Goal: Information Seeking & Learning: Find specific page/section

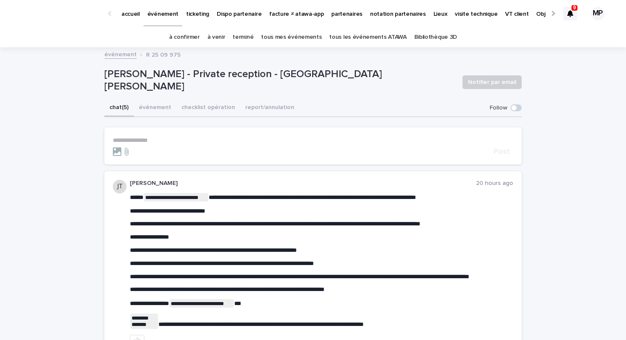
scroll to position [0, 0]
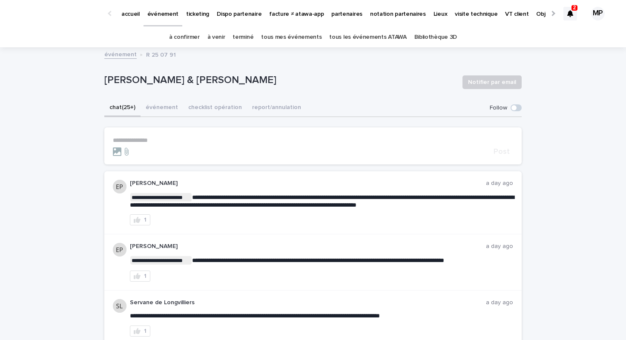
click at [571, 11] on icon at bounding box center [570, 13] width 6 height 7
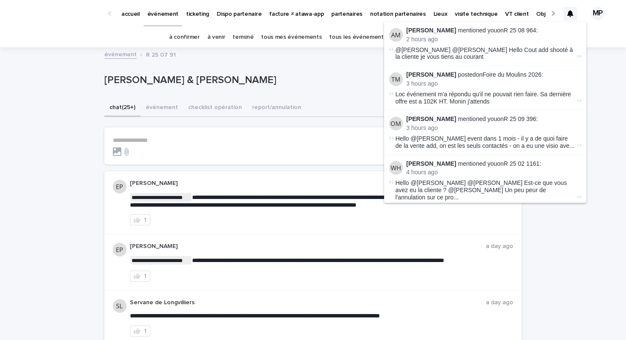
click at [297, 74] on p "Mathilde & Denis - Mariage - Fondettes" at bounding box center [279, 80] width 351 height 12
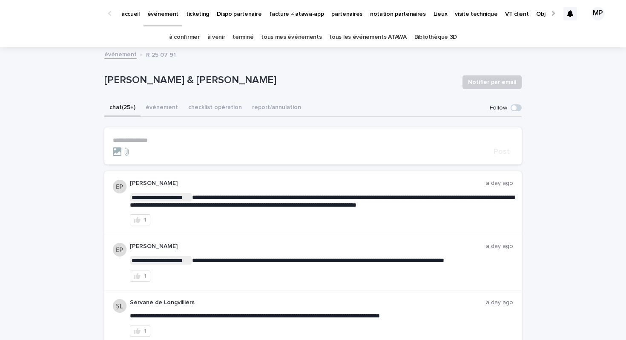
click at [335, 14] on p "partenaires" at bounding box center [346, 9] width 31 height 18
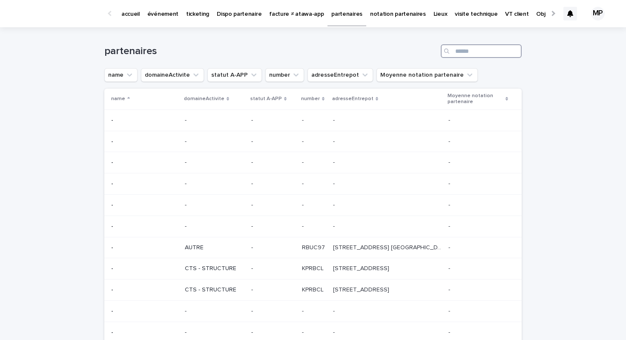
click at [462, 53] on input "Search" at bounding box center [481, 51] width 81 height 14
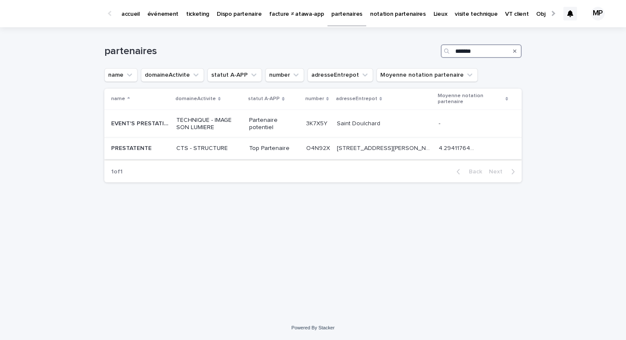
type input "*******"
click at [139, 147] on p "PRESTATENTE" at bounding box center [132, 147] width 42 height 9
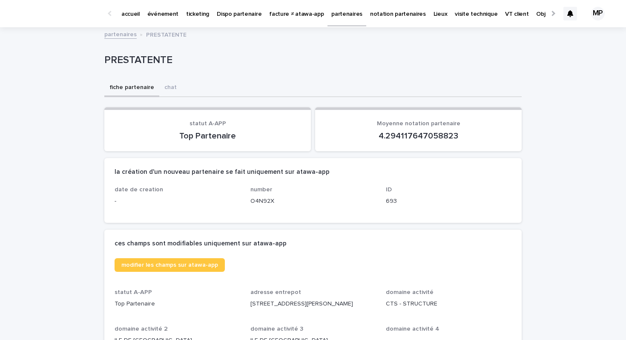
click at [331, 12] on p "partenaires" at bounding box center [346, 9] width 31 height 18
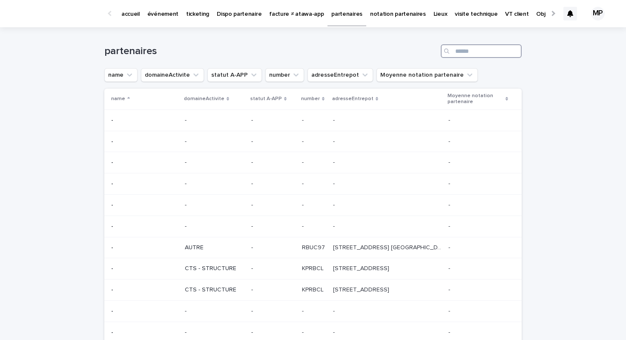
click at [461, 50] on input "Search" at bounding box center [481, 51] width 81 height 14
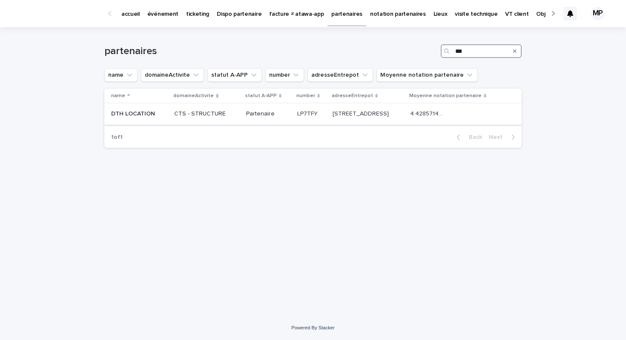
type input "***"
click at [141, 116] on p "DTH LOCATION" at bounding box center [134, 113] width 46 height 9
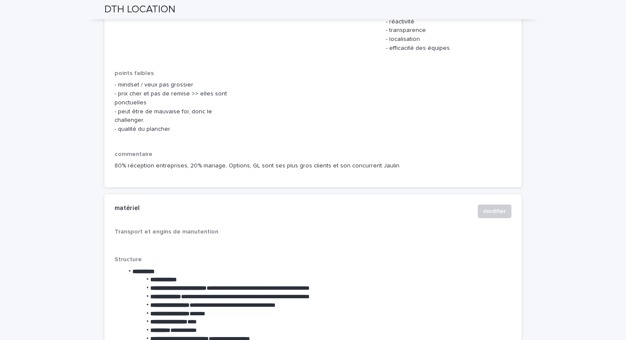
scroll to position [1079, 0]
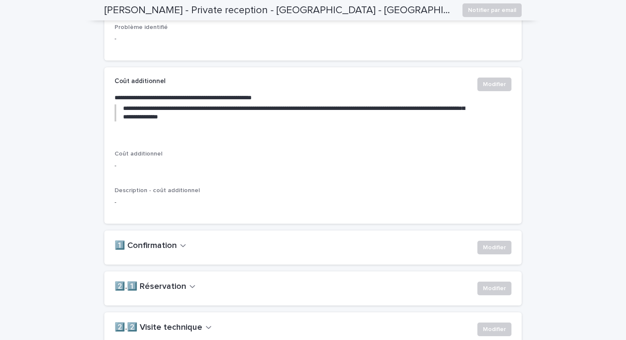
scroll to position [424, 0]
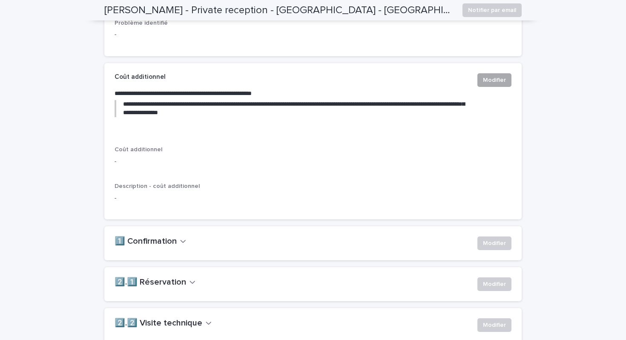
click at [490, 84] on span "Modifier" at bounding box center [494, 80] width 23 height 9
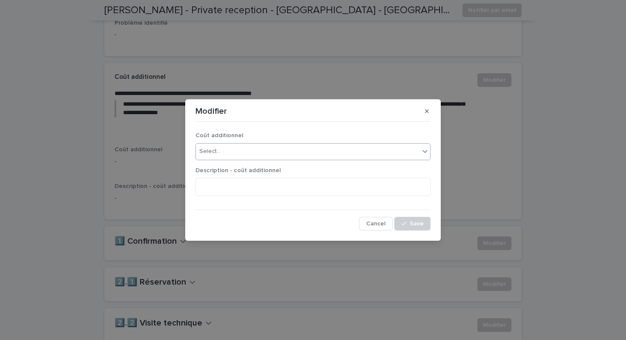
click at [308, 151] on div "Select..." at bounding box center [307, 151] width 223 height 14
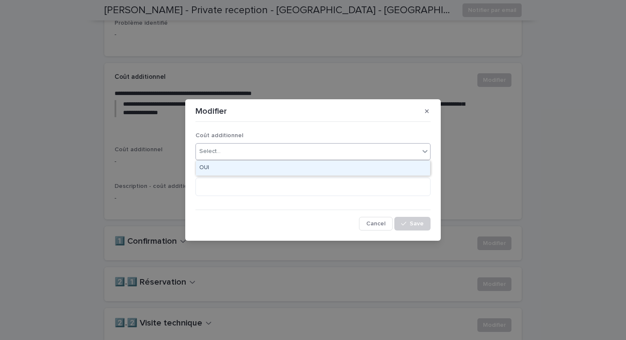
click at [293, 166] on div "OUI" at bounding box center [313, 167] width 234 height 15
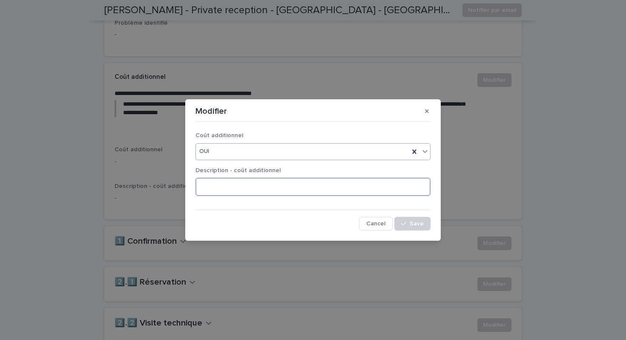
click at [279, 187] on textarea at bounding box center [312, 186] width 235 height 18
click at [328, 124] on div "Coût additionnel OUI Description - coût additionnel Cancel Save" at bounding box center [312, 177] width 239 height 109
click at [429, 112] on button "button" at bounding box center [427, 111] width 14 height 14
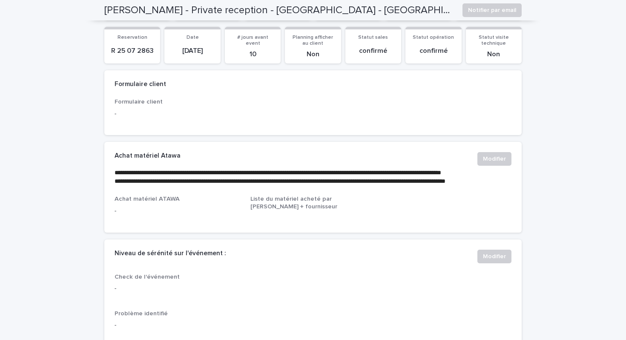
scroll to position [0, 0]
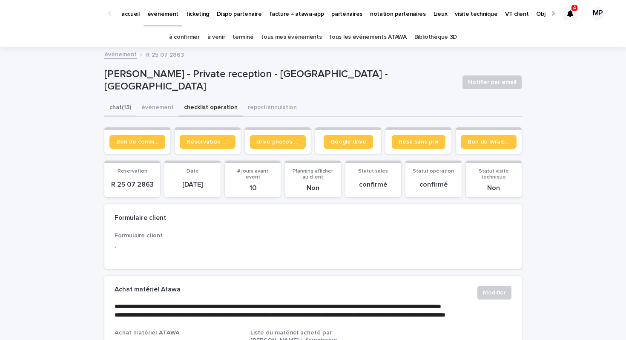
click at [121, 109] on button "chat (13)" at bounding box center [120, 108] width 32 height 18
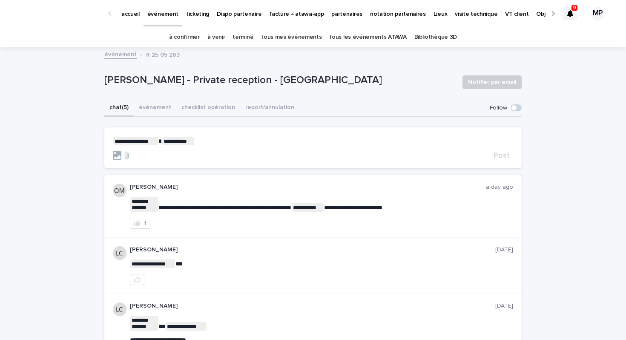
click at [199, 14] on p "ticketing" at bounding box center [197, 9] width 23 height 18
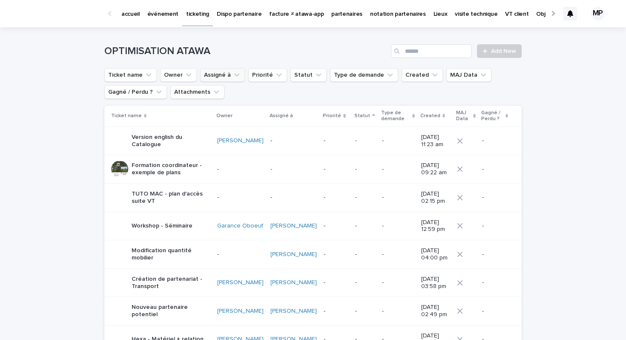
click at [223, 72] on button "Assigné à" at bounding box center [222, 75] width 45 height 14
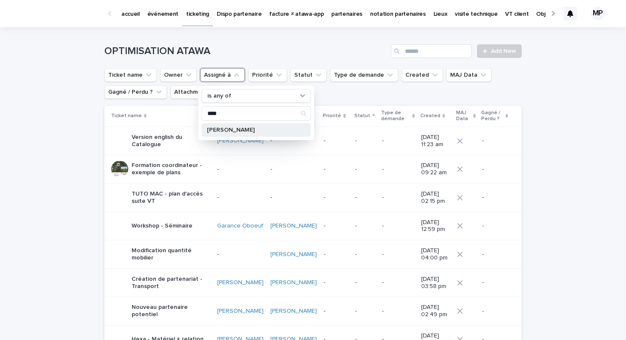
type input "****"
click at [224, 134] on div "Théo Maillet" at bounding box center [256, 130] width 109 height 14
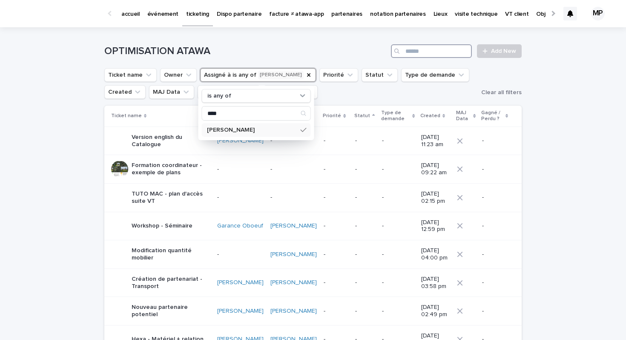
click at [438, 52] on input "Search" at bounding box center [431, 51] width 81 height 14
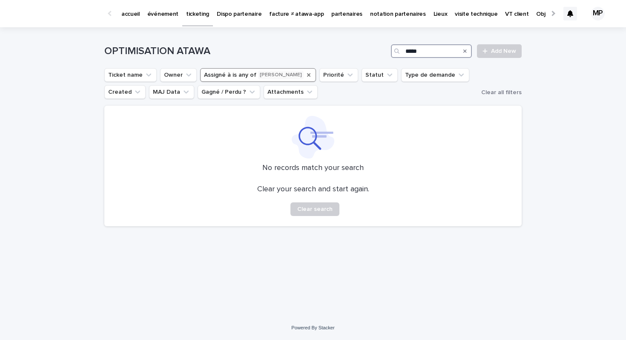
type input "*****"
click at [307, 75] on icon "Assigné à" at bounding box center [308, 74] width 3 height 3
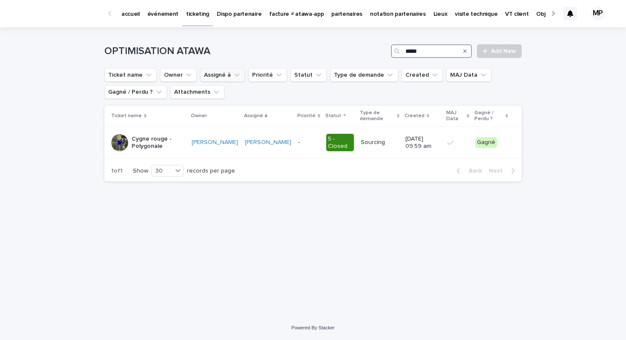
click at [432, 49] on input "*****" at bounding box center [431, 51] width 81 height 14
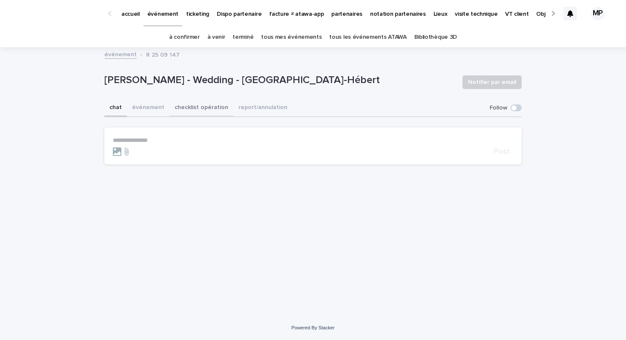
click at [200, 109] on button "checklist opération" at bounding box center [201, 108] width 64 height 18
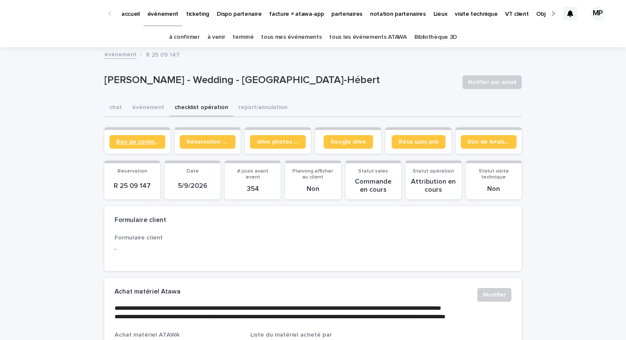
click at [151, 143] on span "Bon de commande" at bounding box center [137, 142] width 42 height 6
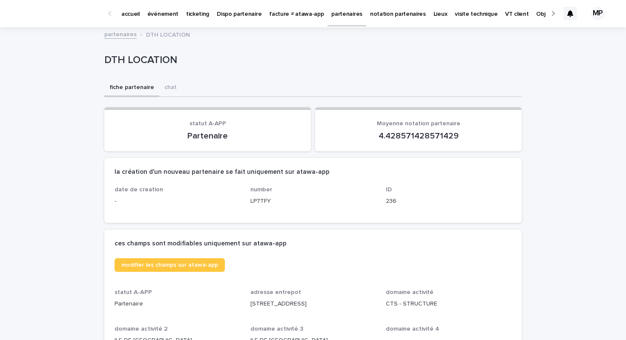
click at [303, 83] on div "fiche partenaire chat" at bounding box center [312, 88] width 417 height 18
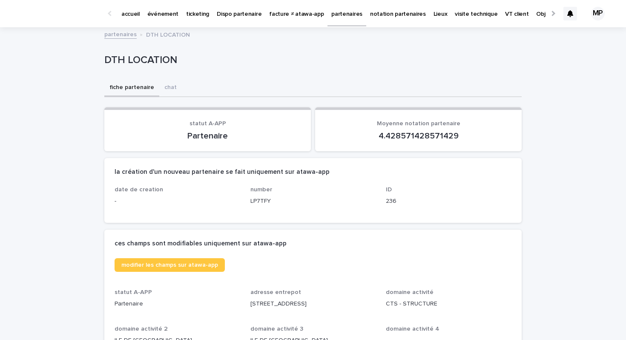
click at [331, 17] on p "partenaires" at bounding box center [346, 9] width 31 height 18
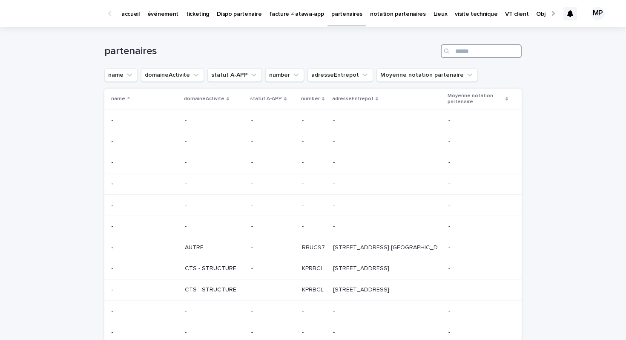
click at [463, 54] on input "Search" at bounding box center [481, 51] width 81 height 14
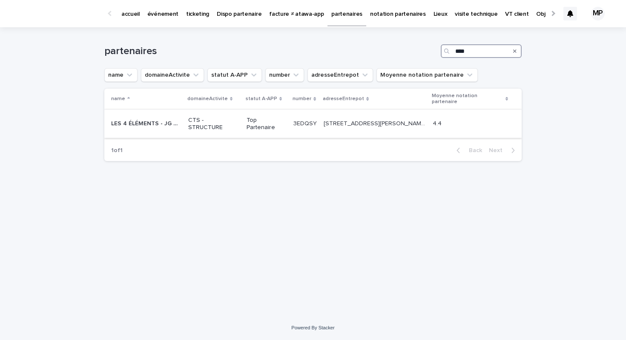
type input "****"
click at [136, 118] on p "LES 4 ÉLÉMENTS - JG COM" at bounding box center [147, 122] width 72 height 9
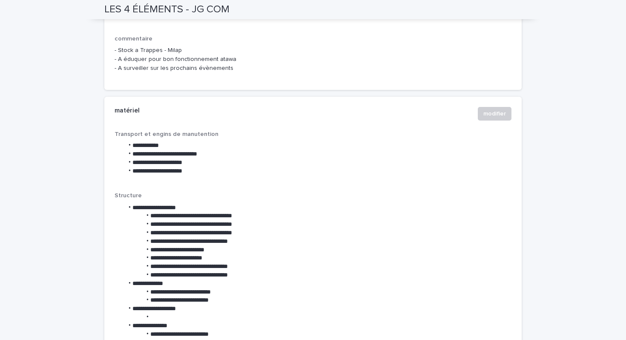
scroll to position [1132, 0]
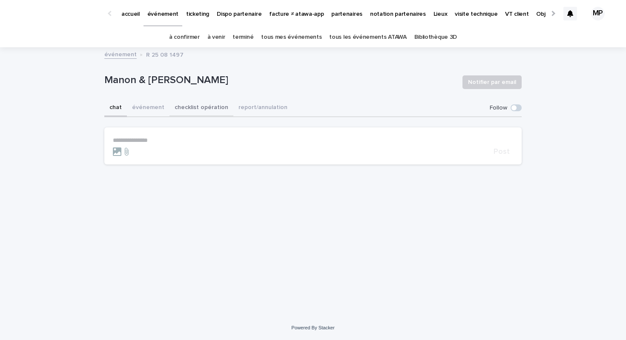
click at [202, 107] on button "checklist opération" at bounding box center [201, 108] width 64 height 18
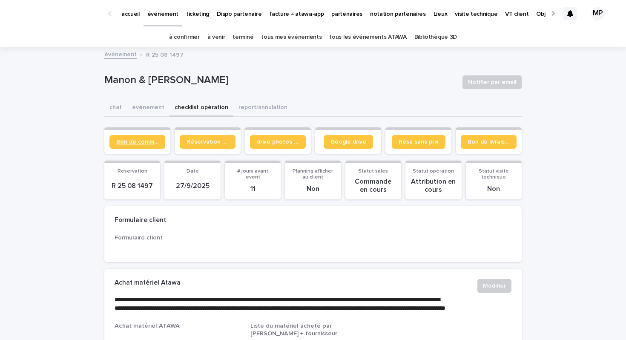
click at [144, 141] on span "Bon de commande" at bounding box center [137, 142] width 42 height 6
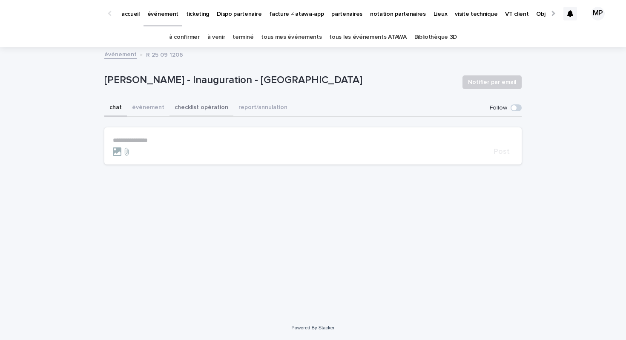
click at [190, 107] on button "checklist opération" at bounding box center [201, 108] width 64 height 18
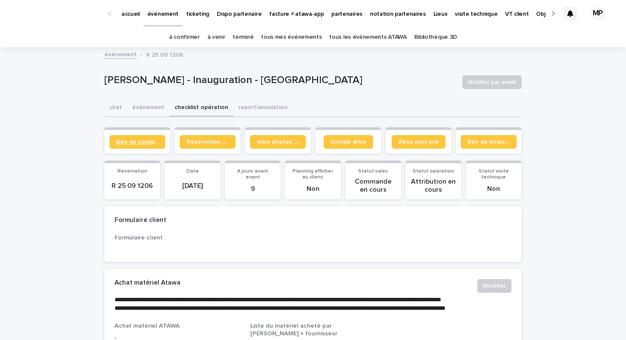
click at [127, 141] on span "Bon de commande" at bounding box center [137, 142] width 42 height 6
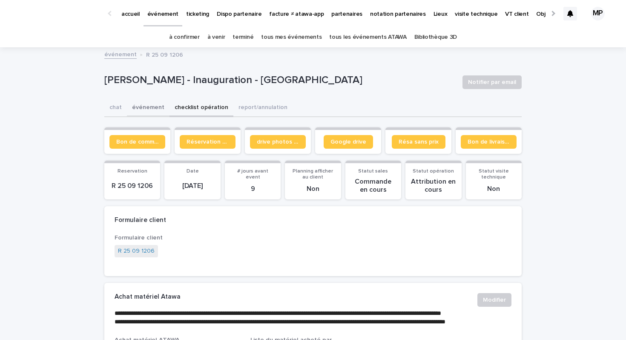
click at [146, 108] on button "événement" at bounding box center [148, 108] width 43 height 18
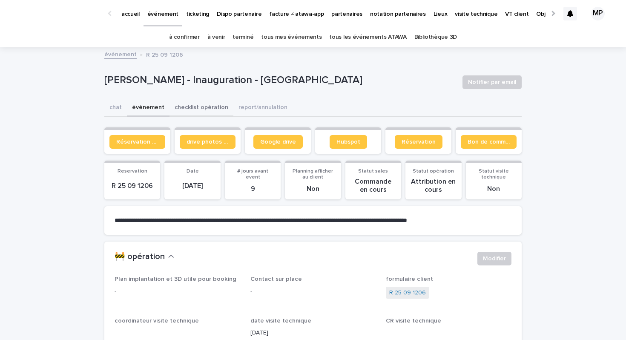
click at [189, 106] on button "checklist opération" at bounding box center [201, 108] width 64 height 18
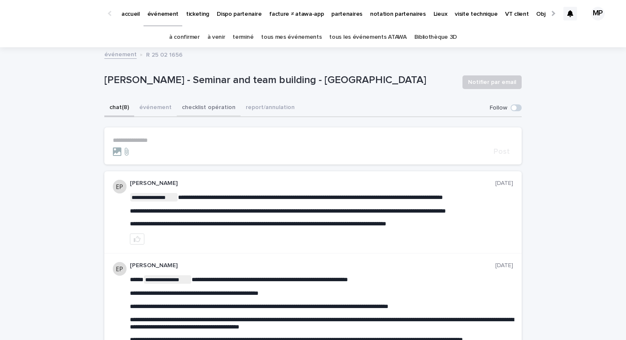
click at [221, 110] on button "checklist opération" at bounding box center [209, 108] width 64 height 18
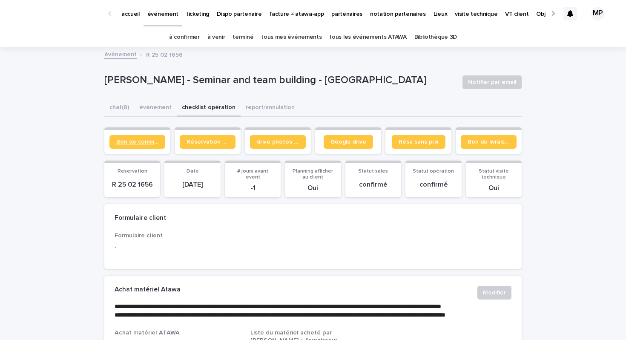
click at [137, 143] on span "Bon de commande" at bounding box center [137, 142] width 42 height 6
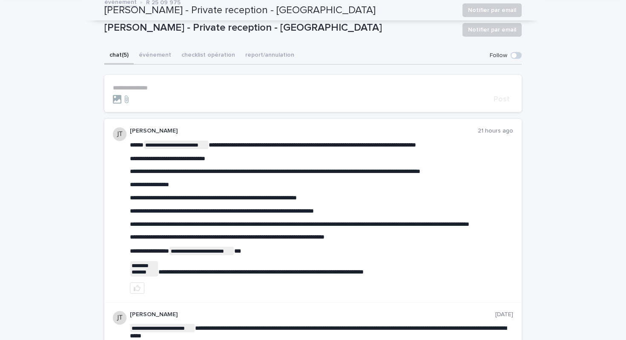
scroll to position [37, 0]
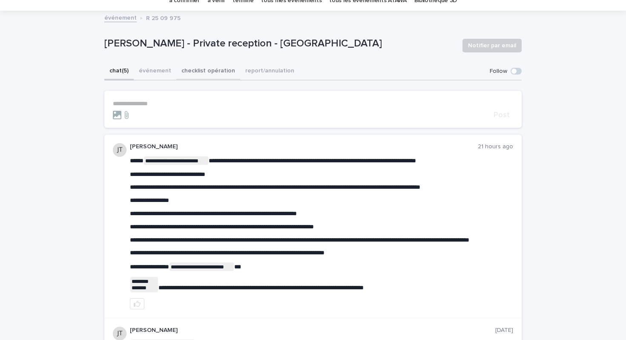
click at [217, 74] on button "checklist opération" at bounding box center [208, 72] width 64 height 18
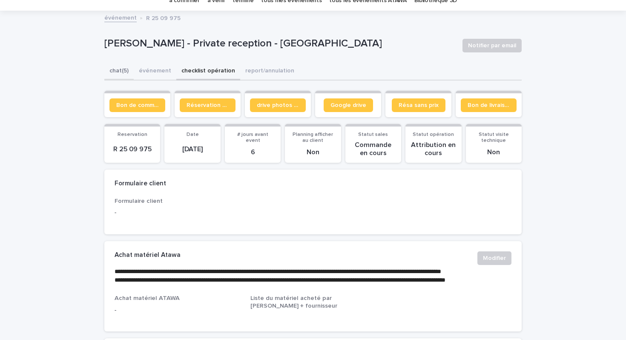
click at [122, 73] on button "chat (5)" at bounding box center [118, 72] width 29 height 18
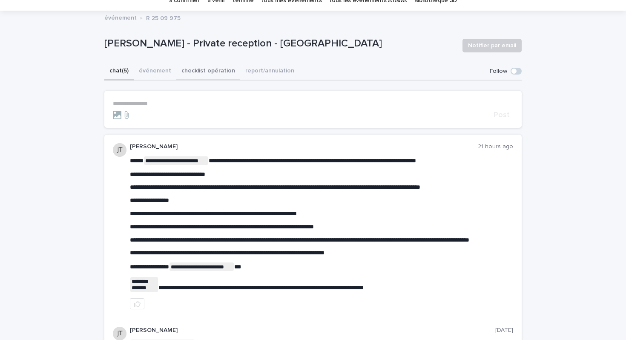
click at [192, 72] on button "checklist opération" at bounding box center [208, 72] width 64 height 18
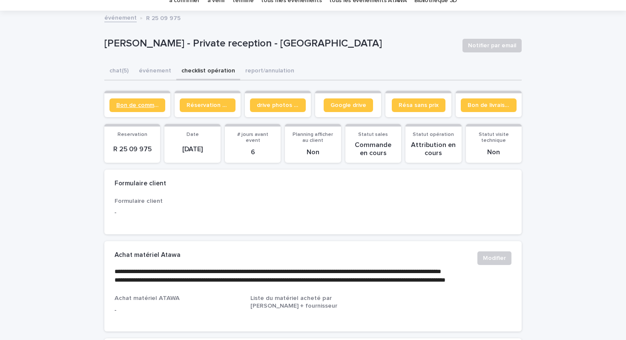
click at [146, 104] on span "Bon de commande" at bounding box center [137, 105] width 42 height 6
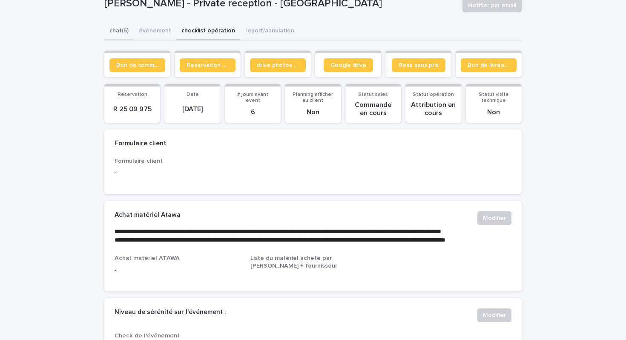
click at [126, 34] on button "chat (5)" at bounding box center [118, 32] width 29 height 18
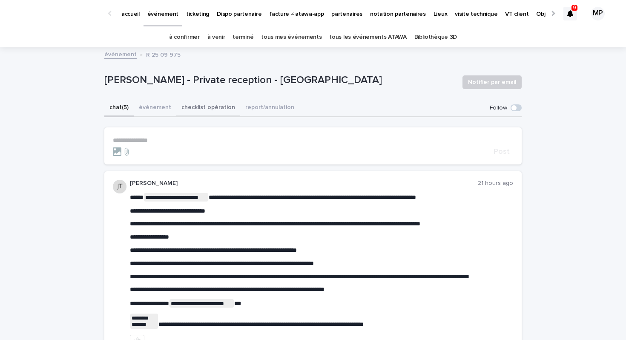
click at [213, 112] on button "checklist opération" at bounding box center [208, 108] width 64 height 18
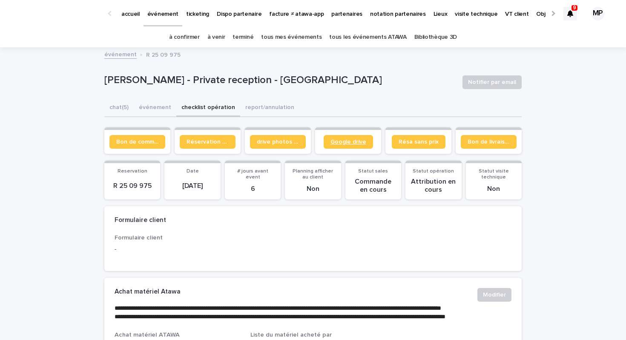
click at [346, 146] on link "Google drive" at bounding box center [347, 142] width 49 height 14
click at [125, 108] on button "chat (5)" at bounding box center [118, 108] width 29 height 18
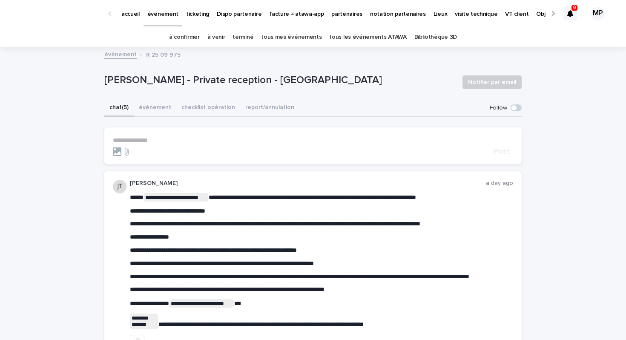
click at [364, 42] on link "tous les événements ATAWA" at bounding box center [367, 37] width 77 height 20
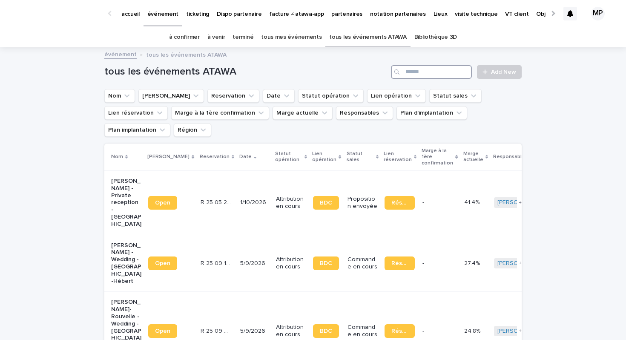
click at [421, 68] on input "Search" at bounding box center [431, 72] width 81 height 14
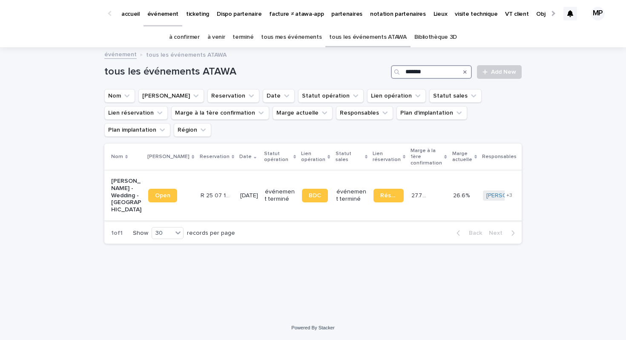
type input "*******"
click at [128, 177] on p "Jeanne Delorme - Wedding - Genève" at bounding box center [126, 195] width 30 height 36
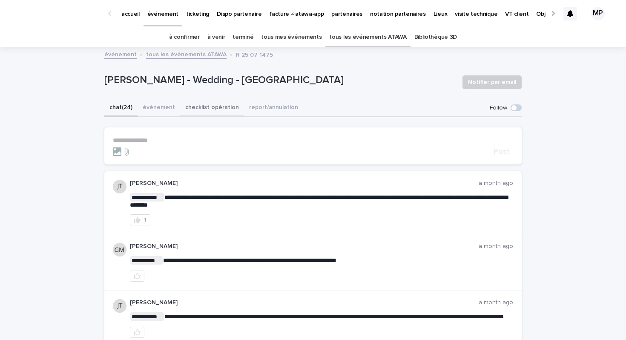
click at [225, 109] on button "checklist opération" at bounding box center [212, 108] width 64 height 18
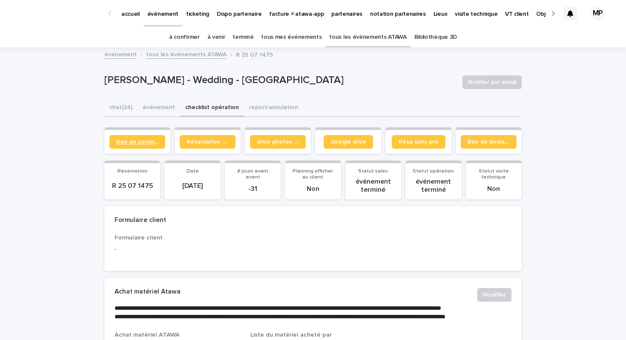
click at [129, 141] on span "Bon de commande" at bounding box center [137, 142] width 42 height 6
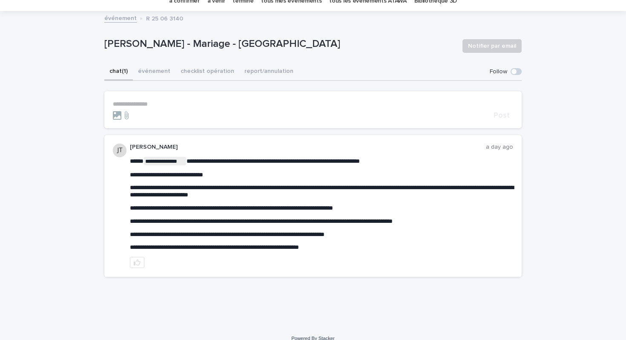
scroll to position [47, 0]
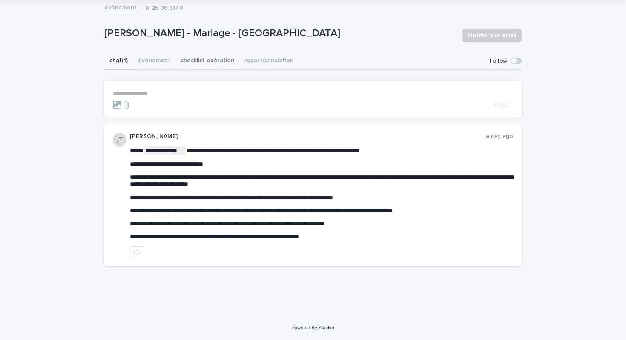
click at [206, 68] on button "checklist opération" at bounding box center [207, 61] width 64 height 18
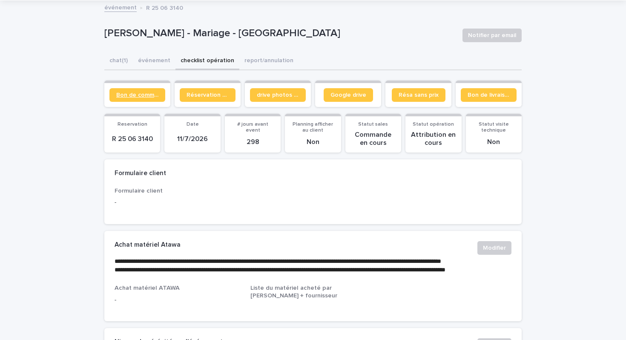
click at [147, 93] on span "Bon de commande" at bounding box center [137, 95] width 42 height 6
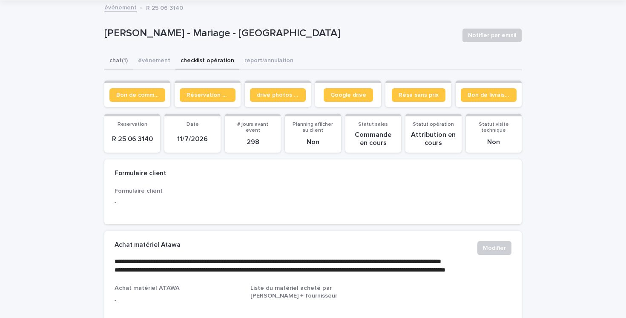
click at [121, 58] on button "chat (1)" at bounding box center [118, 61] width 29 height 18
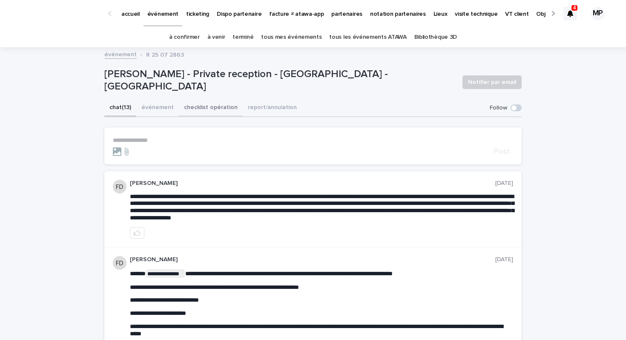
drag, startPoint x: 201, startPoint y: 112, endPoint x: 129, endPoint y: 108, distance: 72.5
click at [201, 112] on button "checklist opération" at bounding box center [211, 108] width 64 height 18
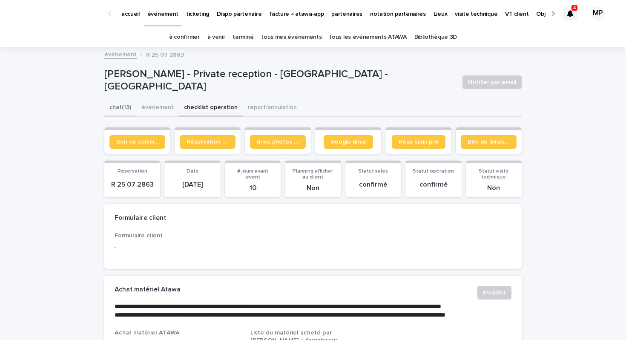
click at [123, 108] on button "chat (13)" at bounding box center [120, 108] width 32 height 18
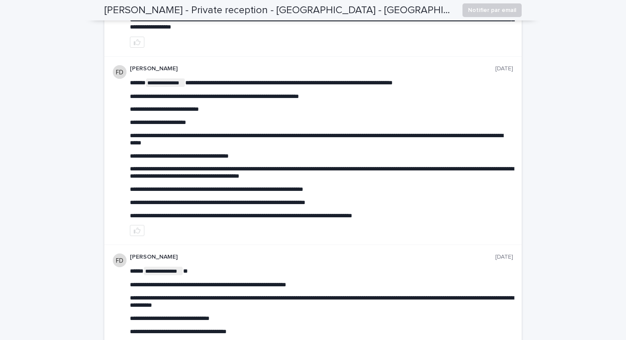
scroll to position [195, 0]
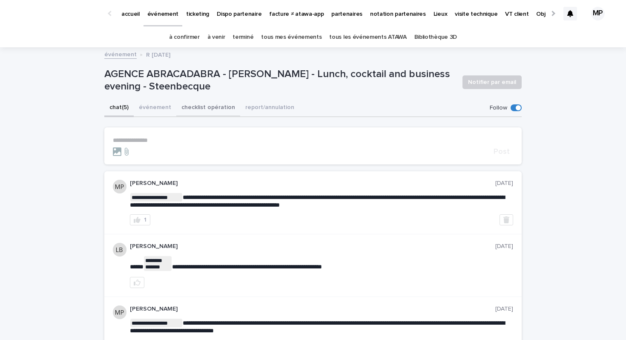
click at [196, 109] on button "checklist opération" at bounding box center [208, 108] width 64 height 18
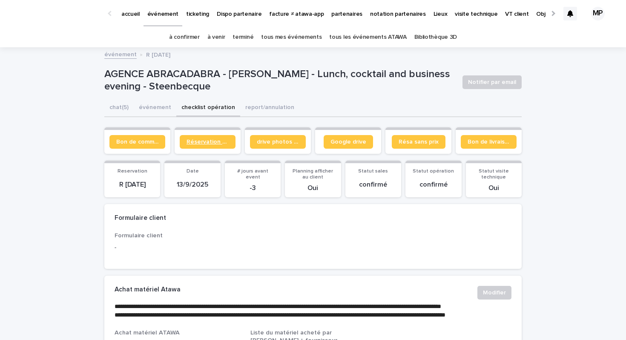
click at [201, 144] on span "Réservation client" at bounding box center [207, 142] width 42 height 6
click at [362, 38] on link "tous les événements ATAWA" at bounding box center [367, 37] width 77 height 20
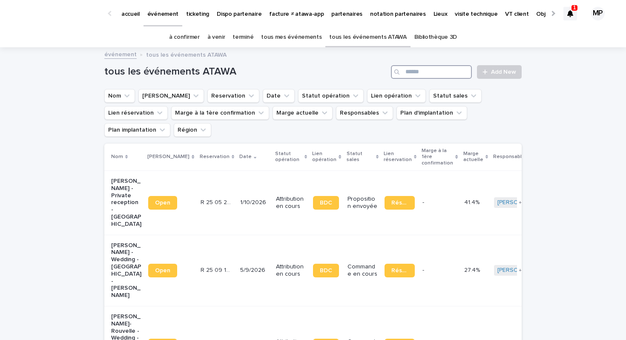
click at [449, 68] on input "Search" at bounding box center [431, 72] width 81 height 14
type input "****"
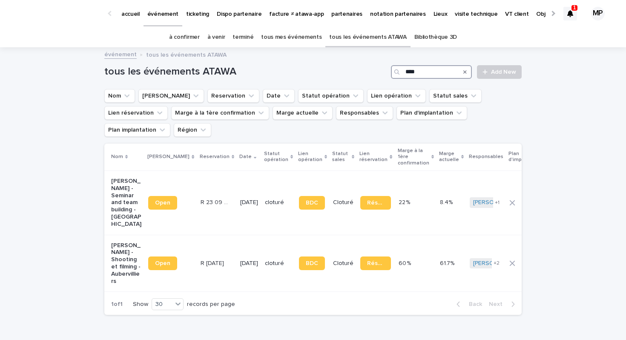
click at [432, 71] on input "****" at bounding box center [431, 72] width 81 height 14
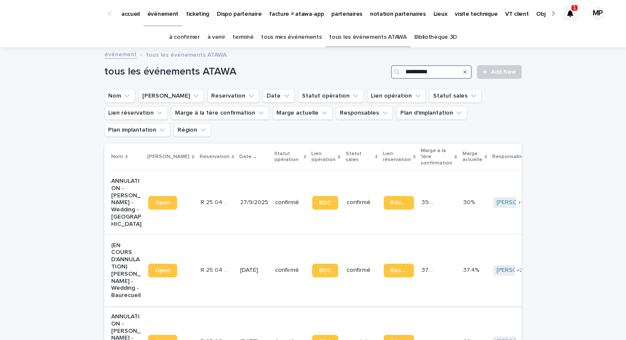
type input "**********"
click at [127, 245] on p "(EN COURS D'ANNULATION) [PERSON_NAME] - Wedding - Baurecueil" at bounding box center [126, 270] width 30 height 57
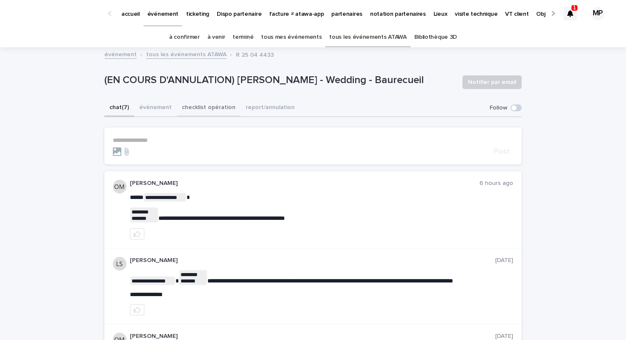
click at [202, 109] on button "checklist opération" at bounding box center [209, 108] width 64 height 18
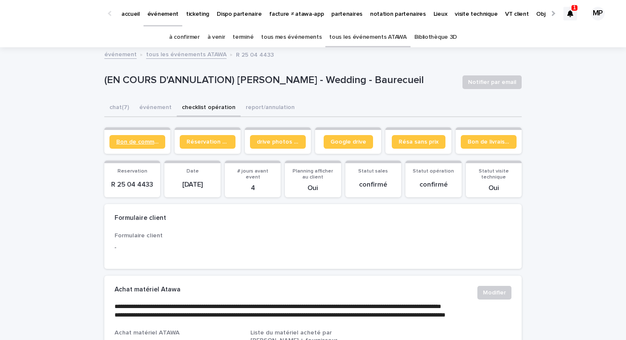
click at [146, 145] on link "Bon de commande" at bounding box center [137, 142] width 56 height 14
click at [121, 111] on button "chat (7)" at bounding box center [119, 108] width 30 height 18
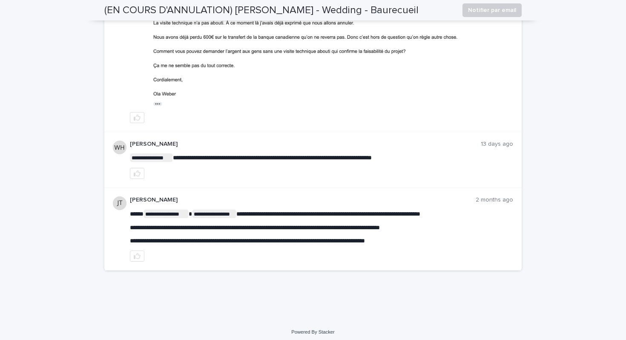
scroll to position [610, 0]
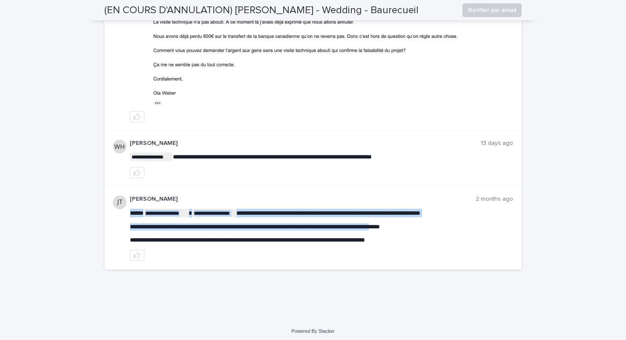
drag, startPoint x: 267, startPoint y: 228, endPoint x: 428, endPoint y: 228, distance: 160.5
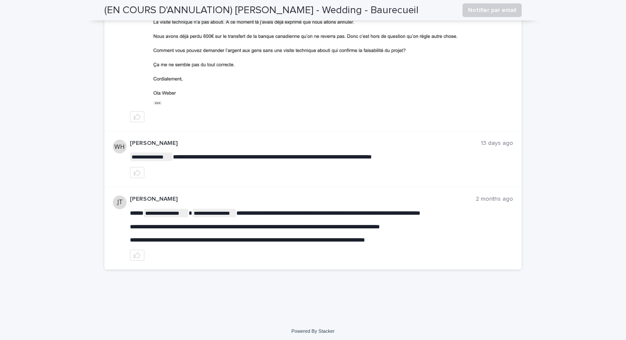
click at [452, 234] on div "**********" at bounding box center [321, 226] width 383 height 35
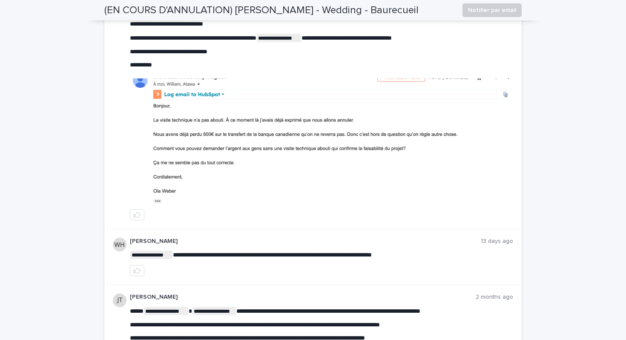
scroll to position [512, 0]
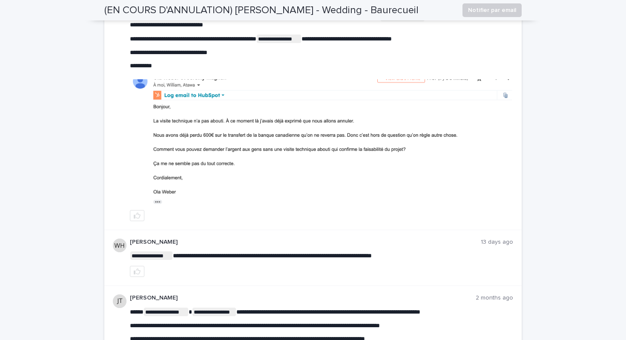
click at [351, 154] on img at bounding box center [322, 142] width 382 height 126
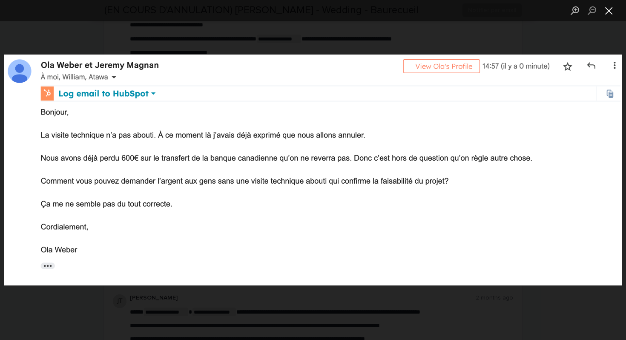
click at [608, 11] on button "Close lightbox" at bounding box center [608, 10] width 17 height 15
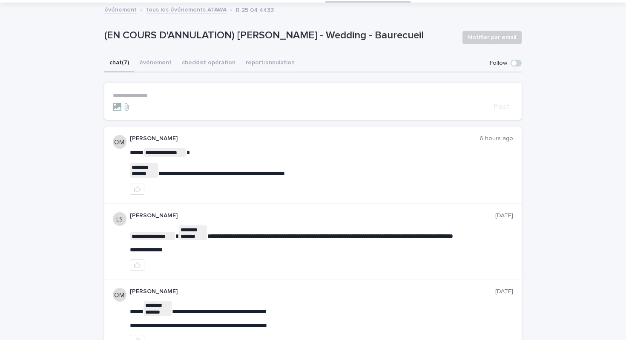
scroll to position [0, 0]
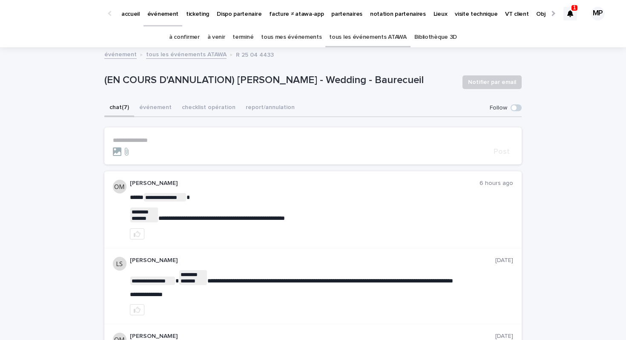
click at [331, 13] on p "partenaires" at bounding box center [346, 9] width 31 height 18
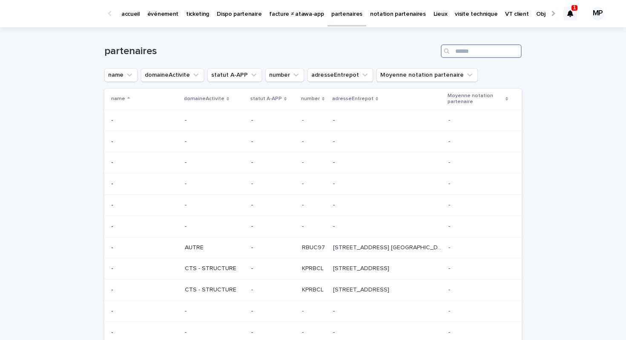
click at [461, 46] on input "Search" at bounding box center [481, 51] width 81 height 14
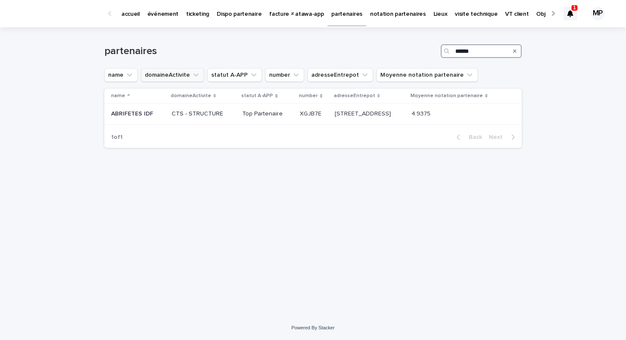
type input "******"
click at [134, 115] on p "ABRIFETES IDF" at bounding box center [133, 113] width 44 height 9
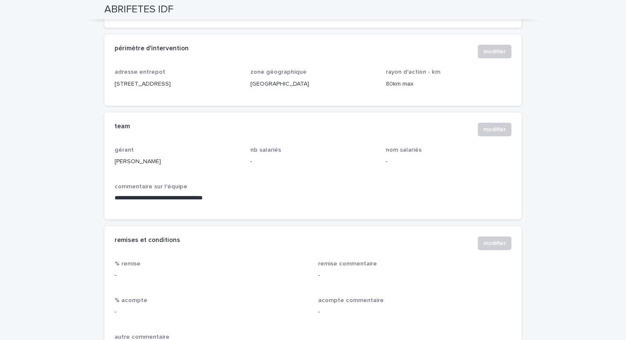
scroll to position [514, 0]
click at [195, 199] on p "**********" at bounding box center [312, 198] width 397 height 9
copy p "**********"
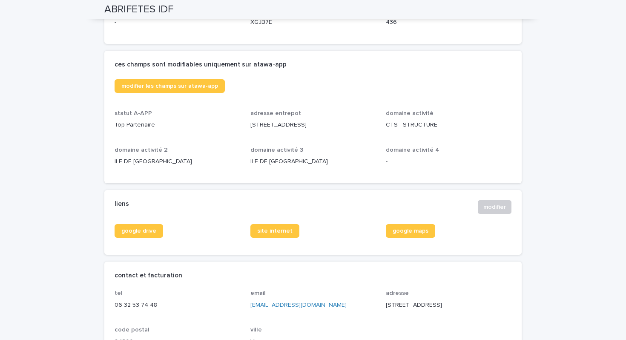
scroll to position [0, 0]
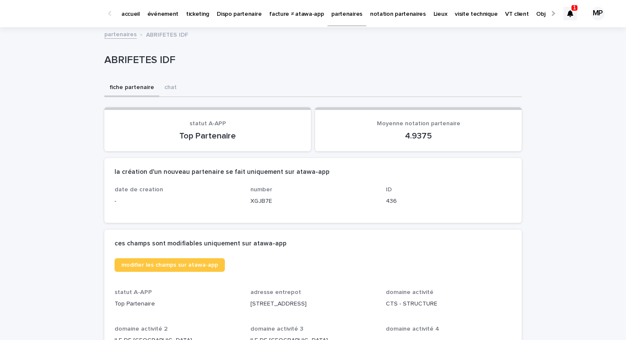
click at [160, 14] on p "événement" at bounding box center [162, 9] width 31 height 18
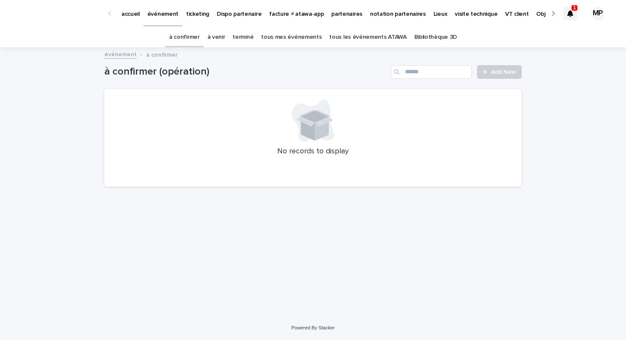
click at [367, 38] on link "tous les événements ATAWA" at bounding box center [367, 37] width 77 height 20
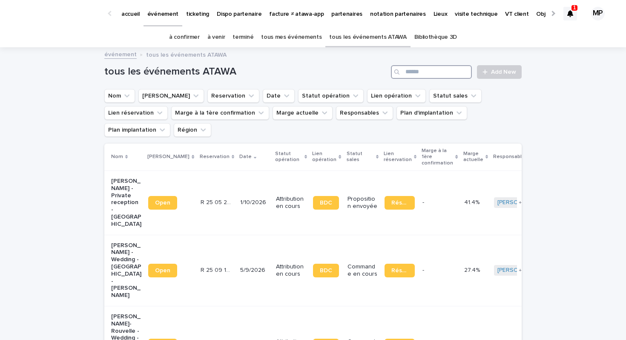
click at [436, 72] on input "Search" at bounding box center [431, 72] width 81 height 14
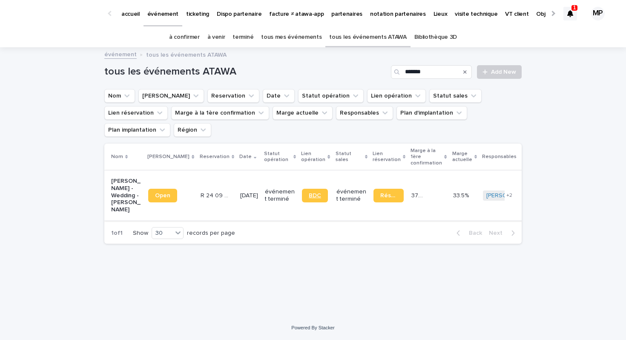
click at [309, 192] on span "BDC" at bounding box center [315, 195] width 12 height 6
click at [418, 73] on input "*******" at bounding box center [431, 72] width 81 height 14
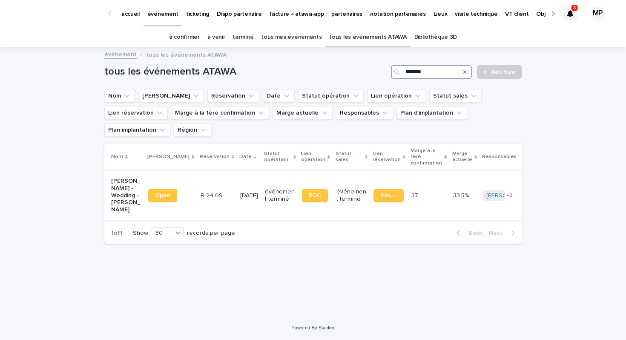
paste input "**********"
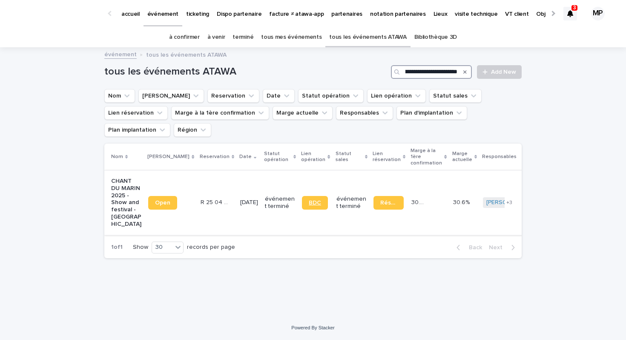
type input "**********"
click at [309, 200] on span "BDC" at bounding box center [315, 203] width 12 height 6
click at [192, 16] on p "ticketing" at bounding box center [197, 9] width 23 height 18
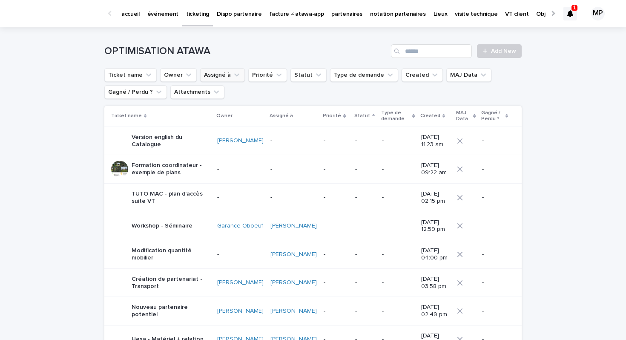
click at [220, 78] on button "Assigné à" at bounding box center [222, 75] width 45 height 14
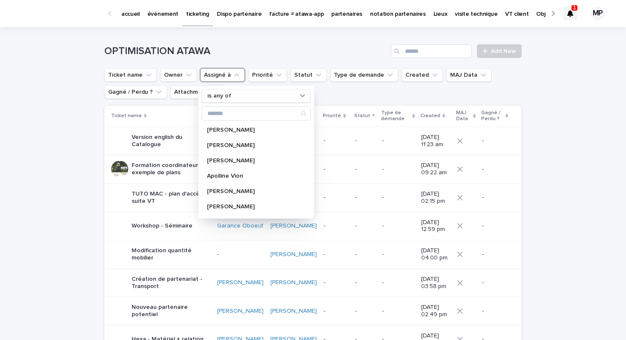
click at [237, 52] on h1 "OPTIMISATION ATAWA" at bounding box center [245, 51] width 283 height 12
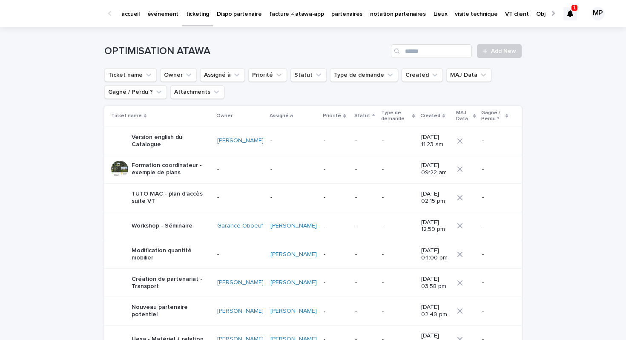
click at [165, 17] on p "événement" at bounding box center [162, 9] width 31 height 18
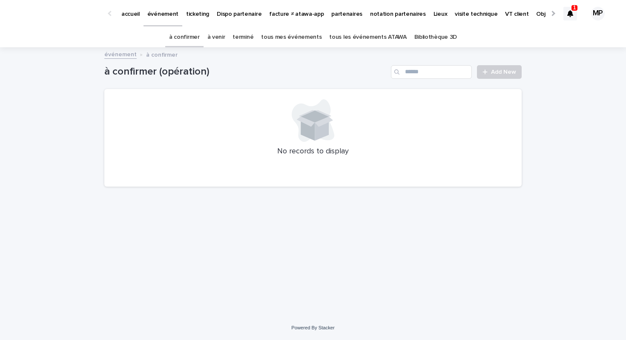
click at [384, 40] on link "tous les événements ATAWA" at bounding box center [367, 37] width 77 height 20
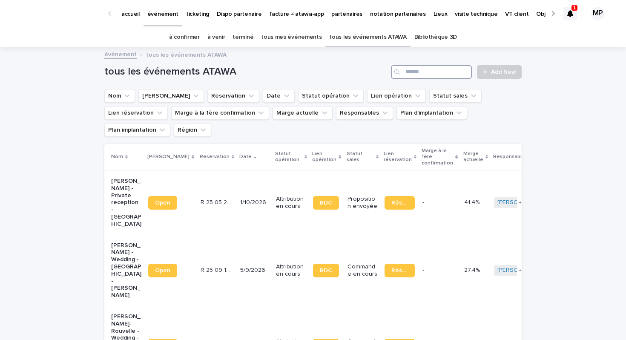
click at [428, 73] on input "Search" at bounding box center [431, 72] width 81 height 14
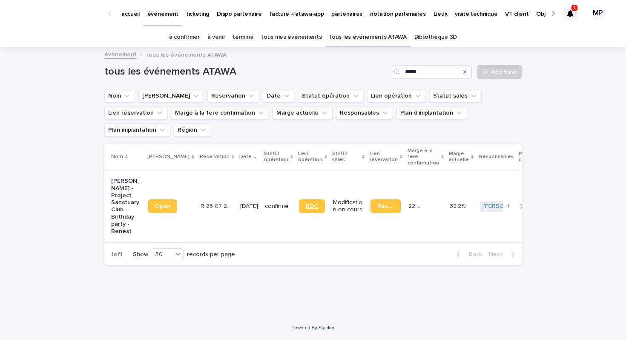
click at [306, 203] on span "BDC" at bounding box center [312, 206] width 12 height 6
click at [417, 71] on input "*****" at bounding box center [431, 72] width 81 height 14
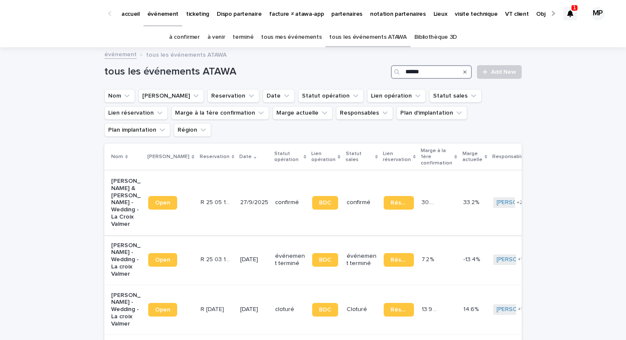
type input "******"
click at [131, 177] on p "[PERSON_NAME] & [PERSON_NAME] - Wedding - La Croix Valmer" at bounding box center [126, 202] width 30 height 50
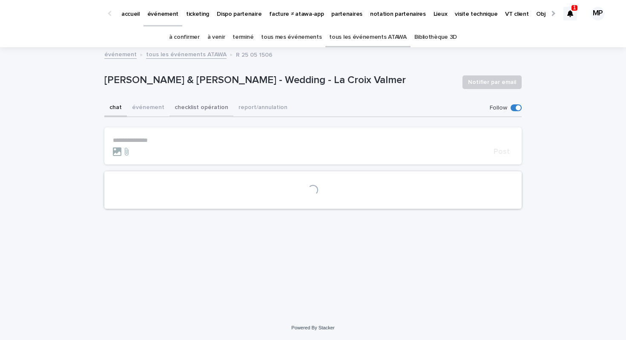
click at [205, 112] on button "checklist opération" at bounding box center [201, 108] width 64 height 18
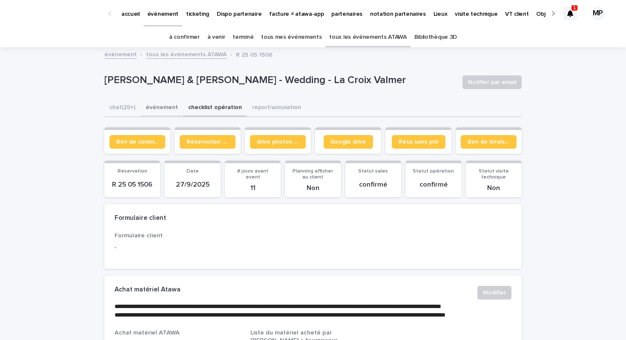
click at [163, 107] on button "événement" at bounding box center [161, 108] width 43 height 18
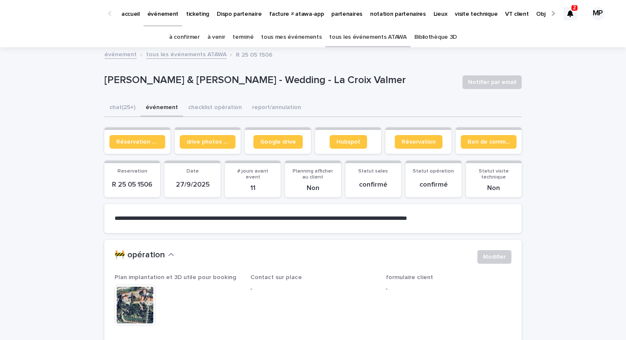
click at [388, 37] on link "tous les événements ATAWA" at bounding box center [367, 37] width 77 height 20
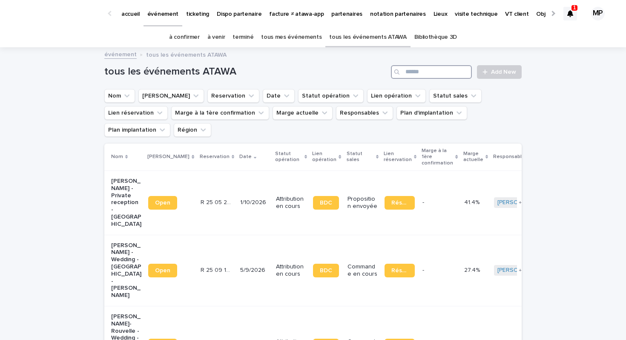
click at [441, 72] on input "Search" at bounding box center [431, 72] width 81 height 14
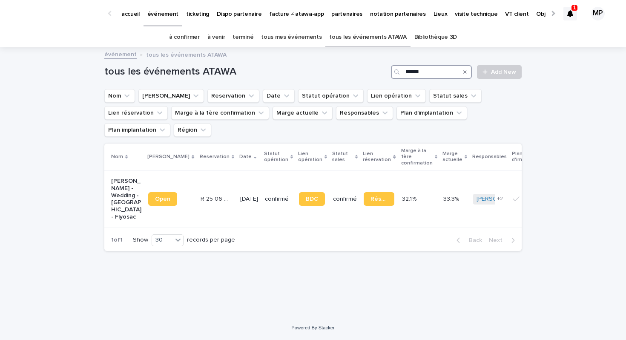
type input "******"
click at [306, 196] on span "BDC" at bounding box center [312, 199] width 12 height 6
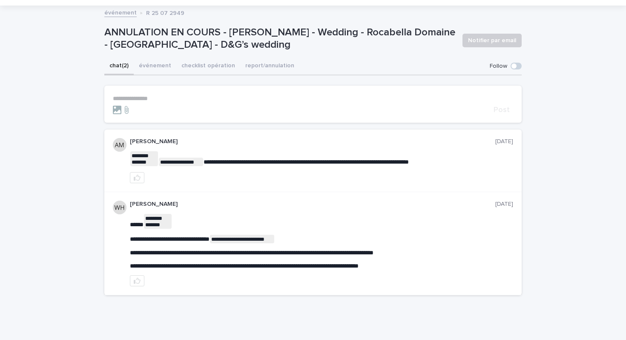
scroll to position [34, 0]
